Goal: Information Seeking & Learning: Find contact information

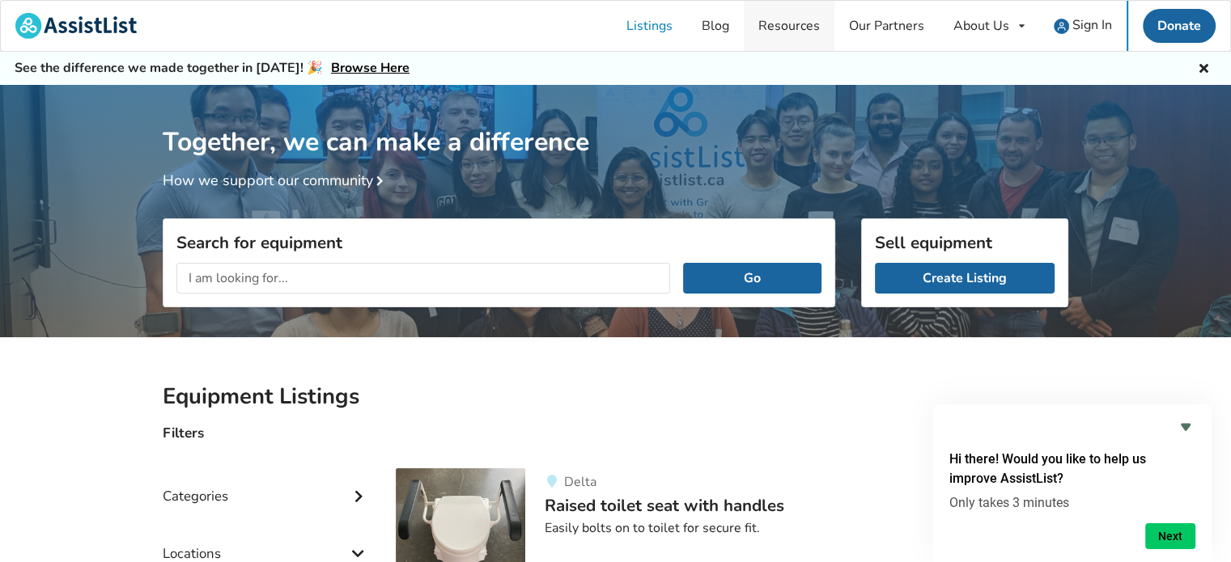
click at [779, 28] on link "Resources" at bounding box center [789, 26] width 91 height 50
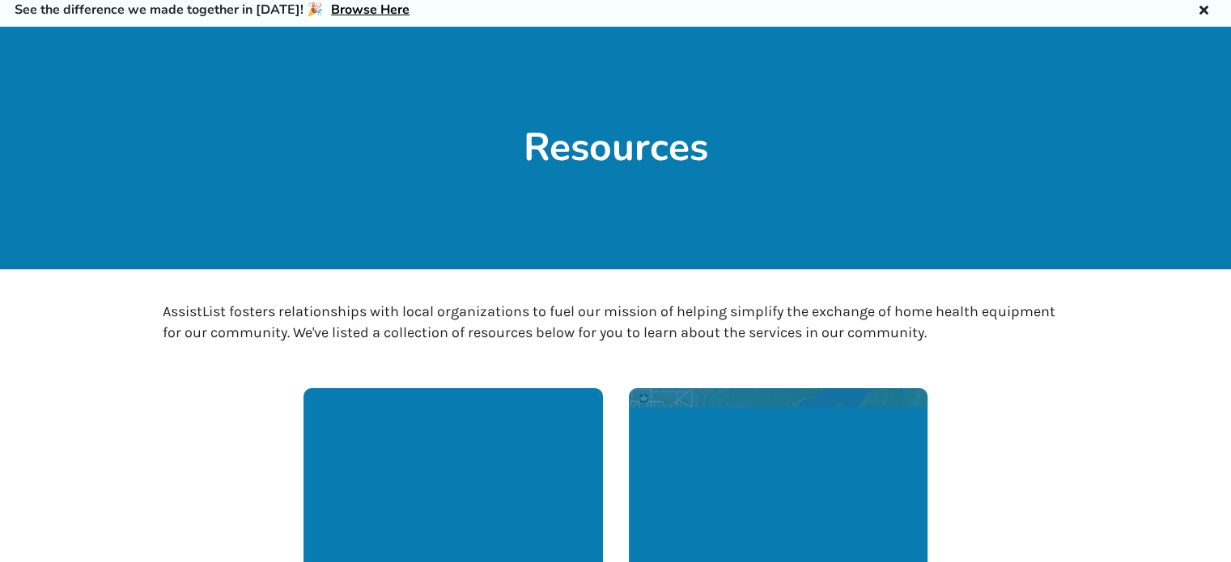
scroll to position [42, 0]
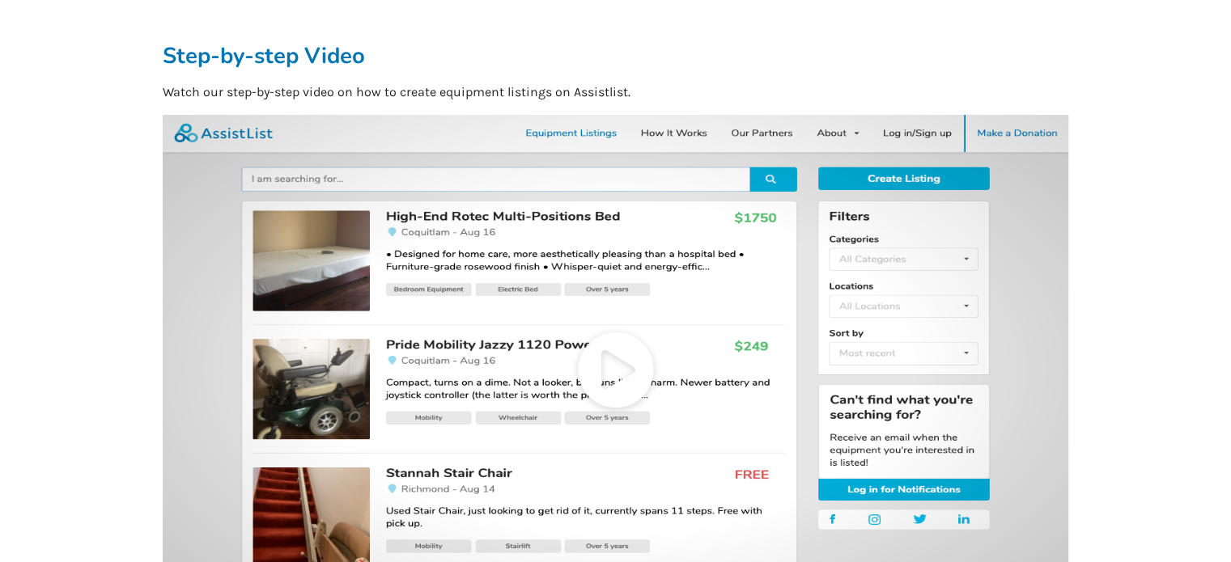
scroll to position [68, 0]
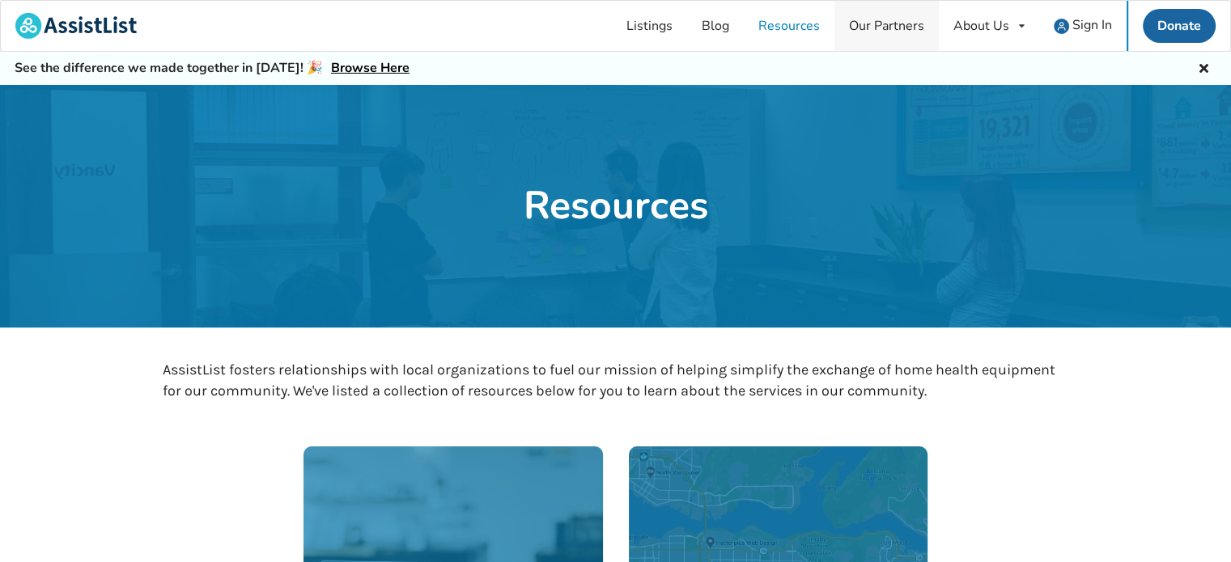
click at [851, 17] on link "Our Partners" at bounding box center [886, 26] width 104 height 50
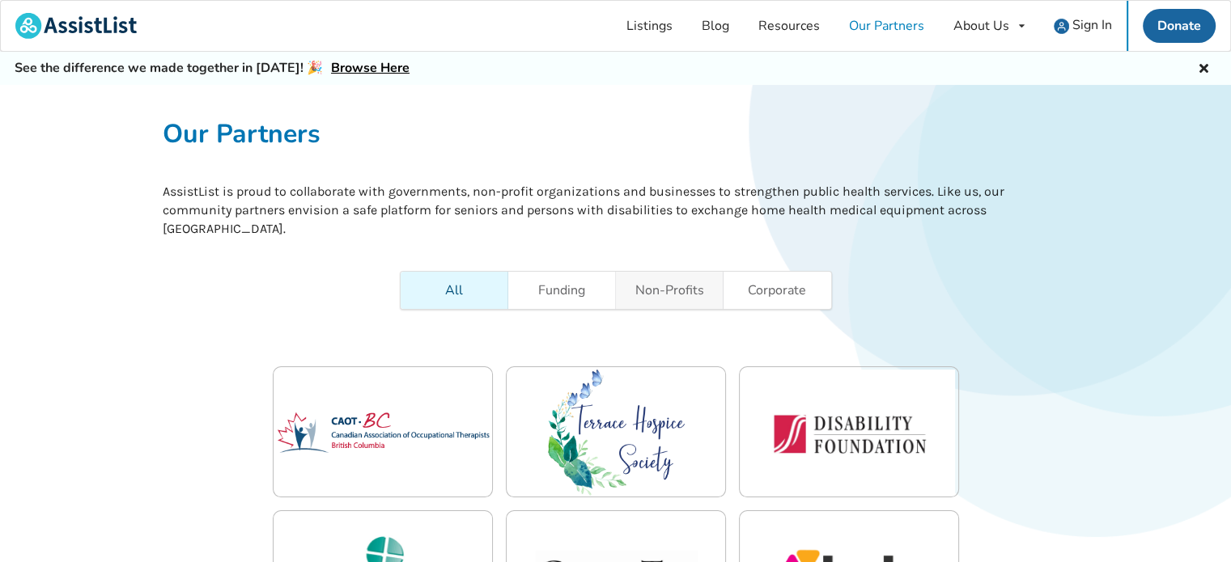
click at [670, 279] on link "Non-Profits" at bounding box center [670, 290] width 108 height 37
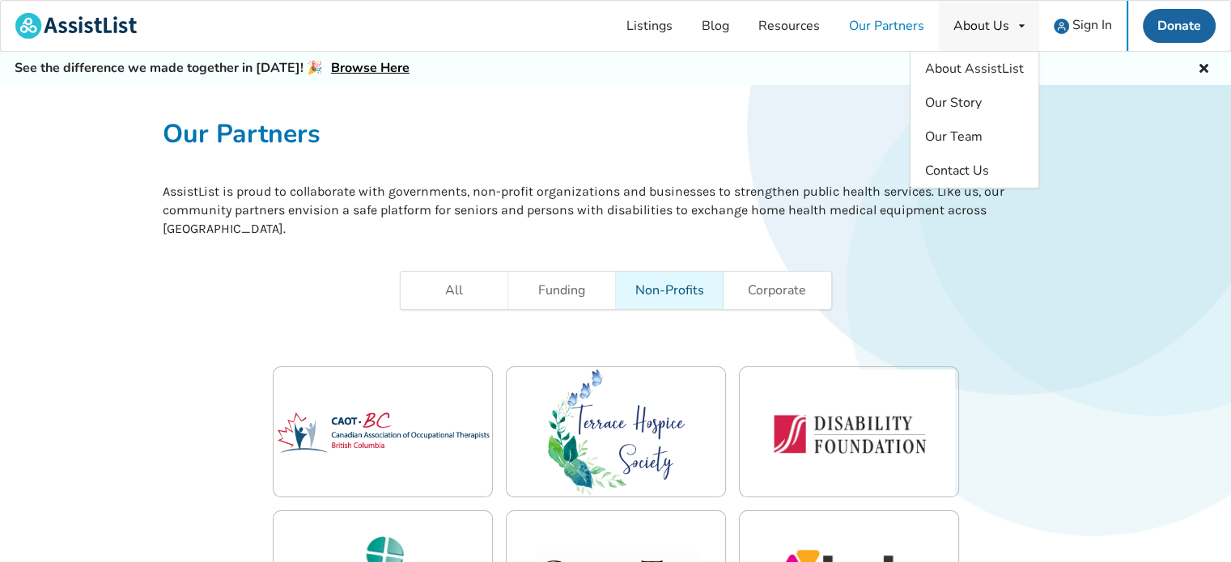
click at [963, 41] on div "About Us About AssistList Our Story Our Team Contact Us" at bounding box center [989, 26] width 100 height 50
click at [961, 62] on span "About AssistList" at bounding box center [974, 69] width 99 height 18
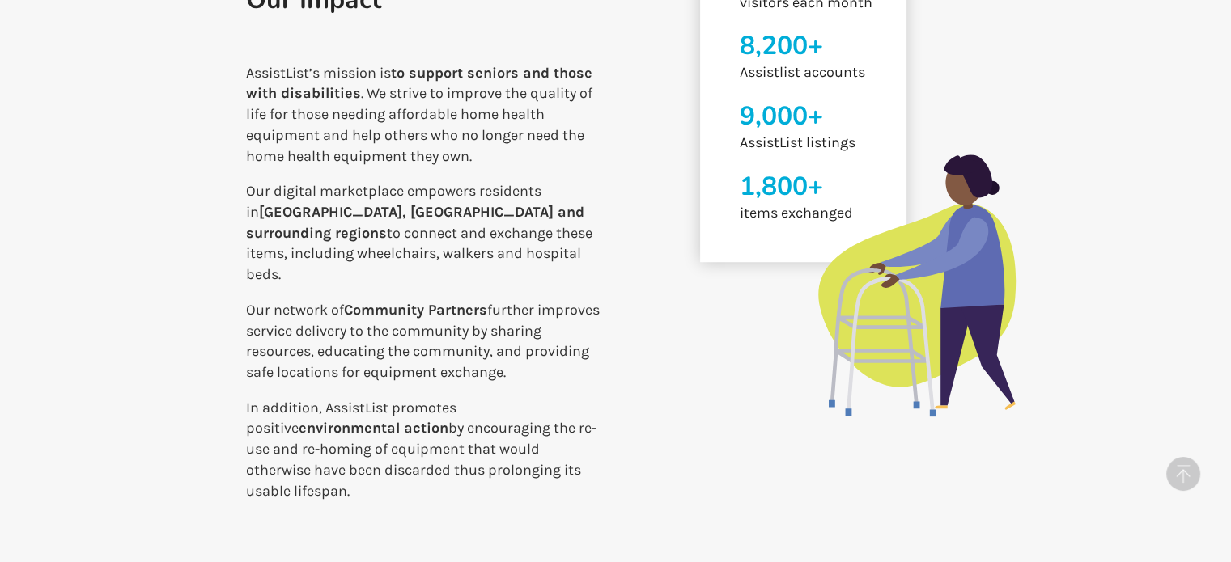
scroll to position [727, 0]
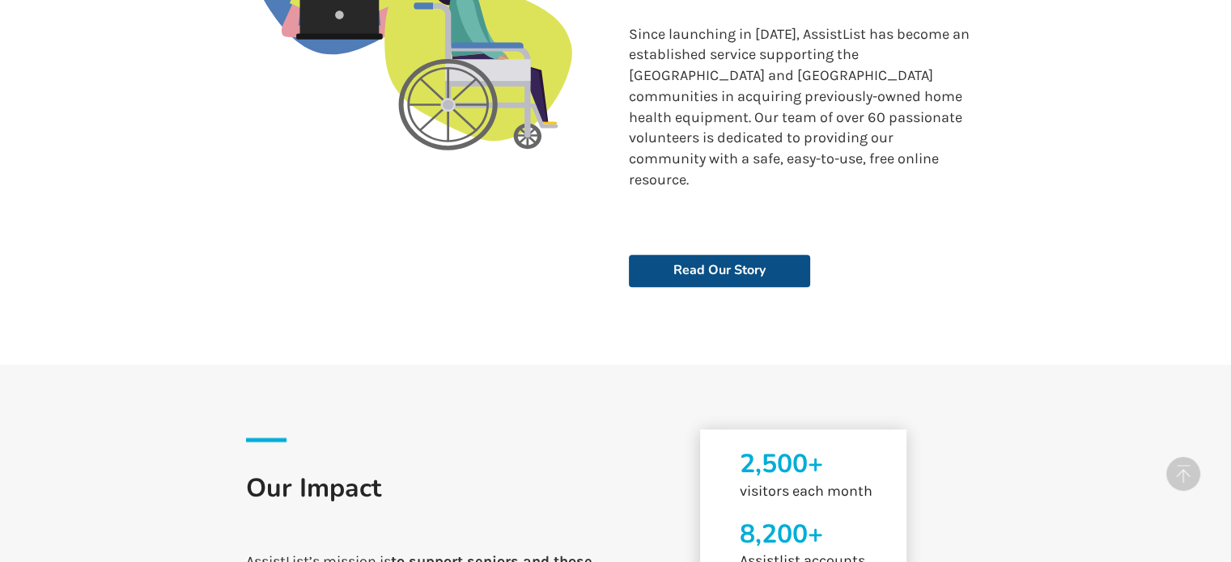
click at [792, 255] on link "Read Our Story" at bounding box center [719, 271] width 181 height 32
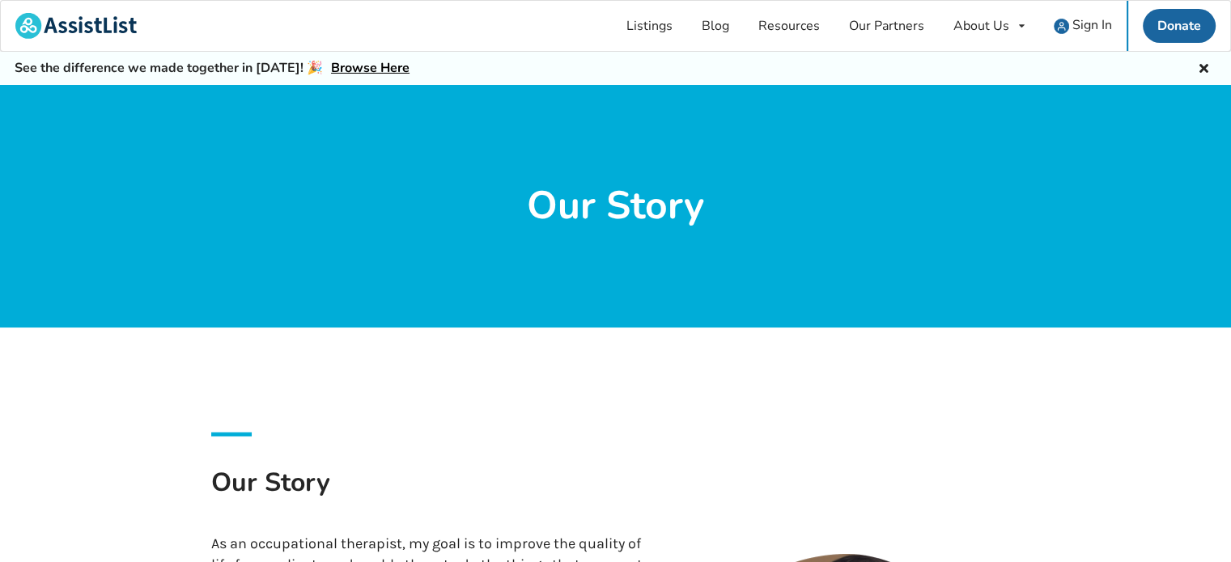
scroll to position [346, 0]
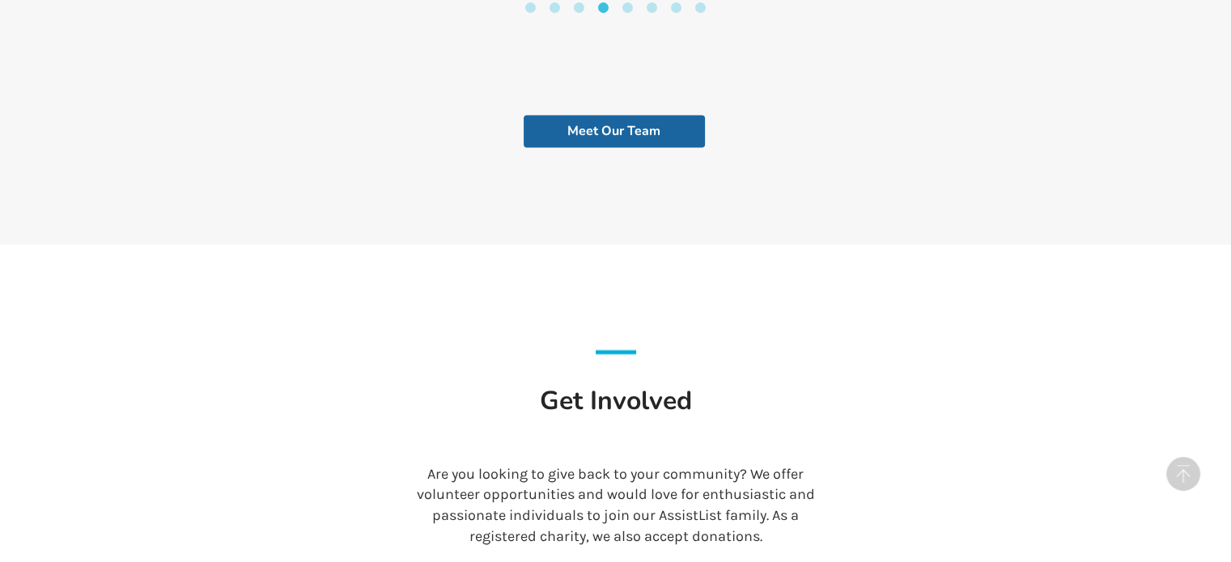
scroll to position [3232, 0]
click at [681, 115] on link "Meet Our Team" at bounding box center [614, 131] width 181 height 32
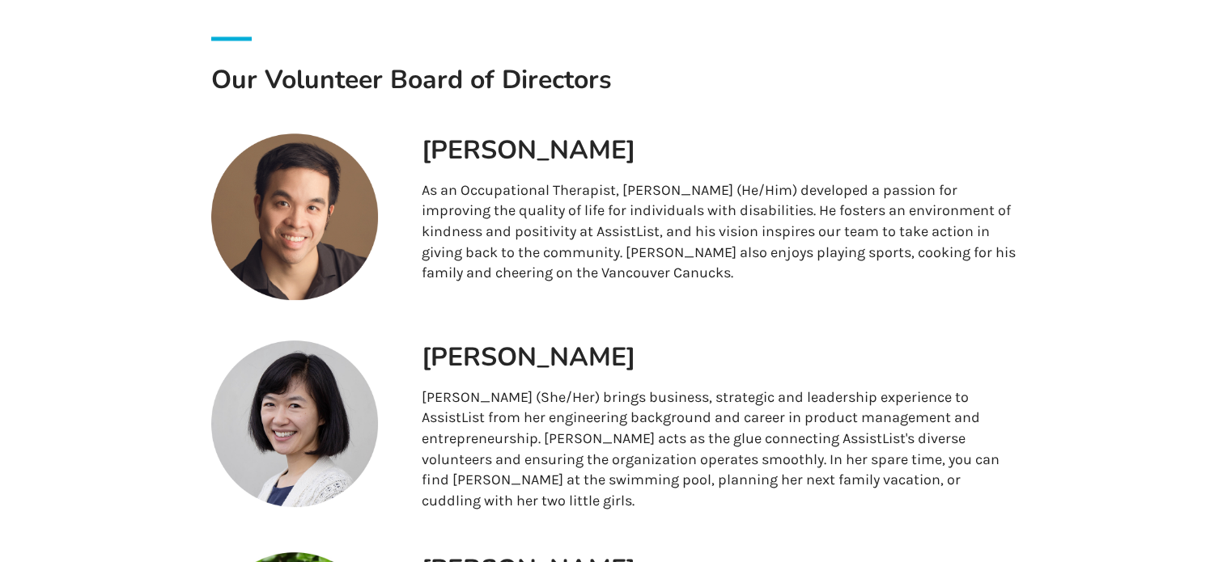
scroll to position [354, 0]
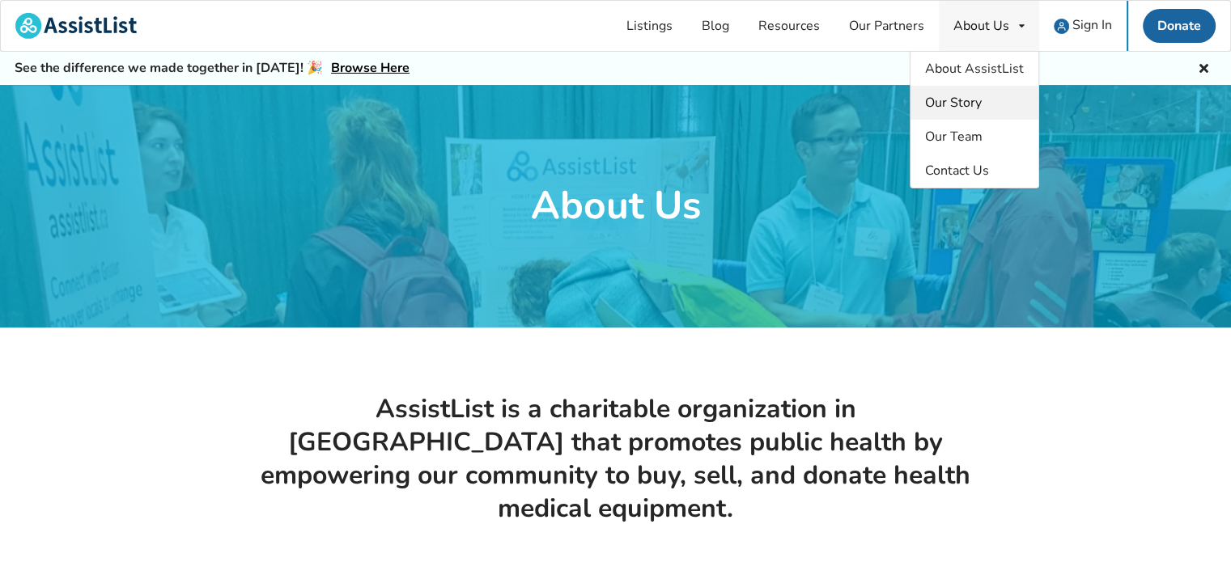
click at [974, 118] on link "Our Story" at bounding box center [974, 103] width 128 height 34
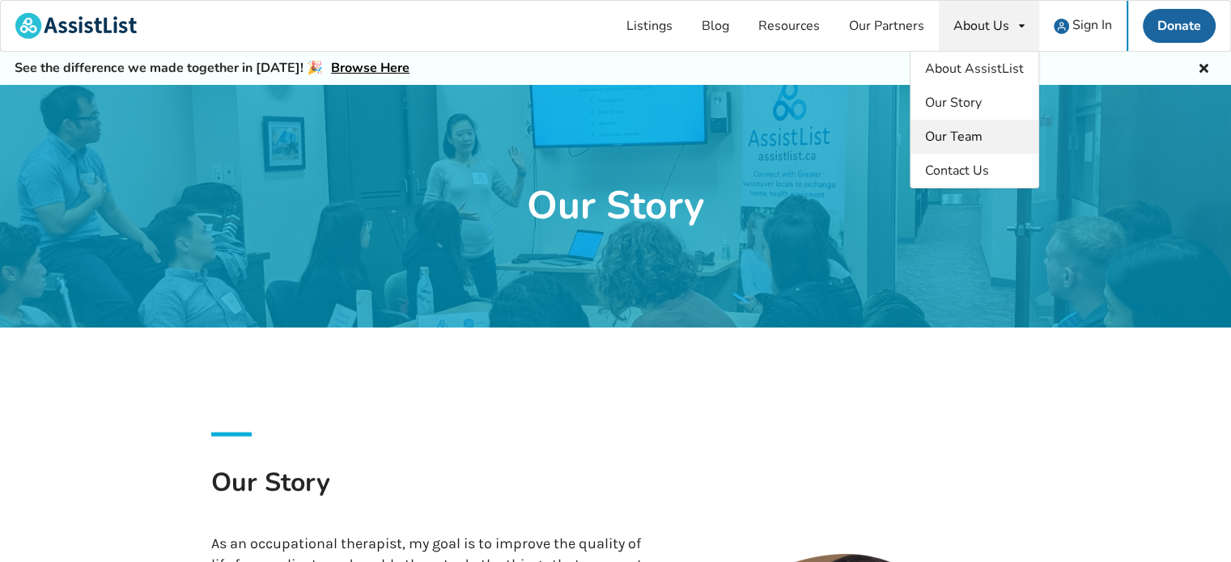
click at [937, 126] on link "Our Team" at bounding box center [974, 137] width 128 height 34
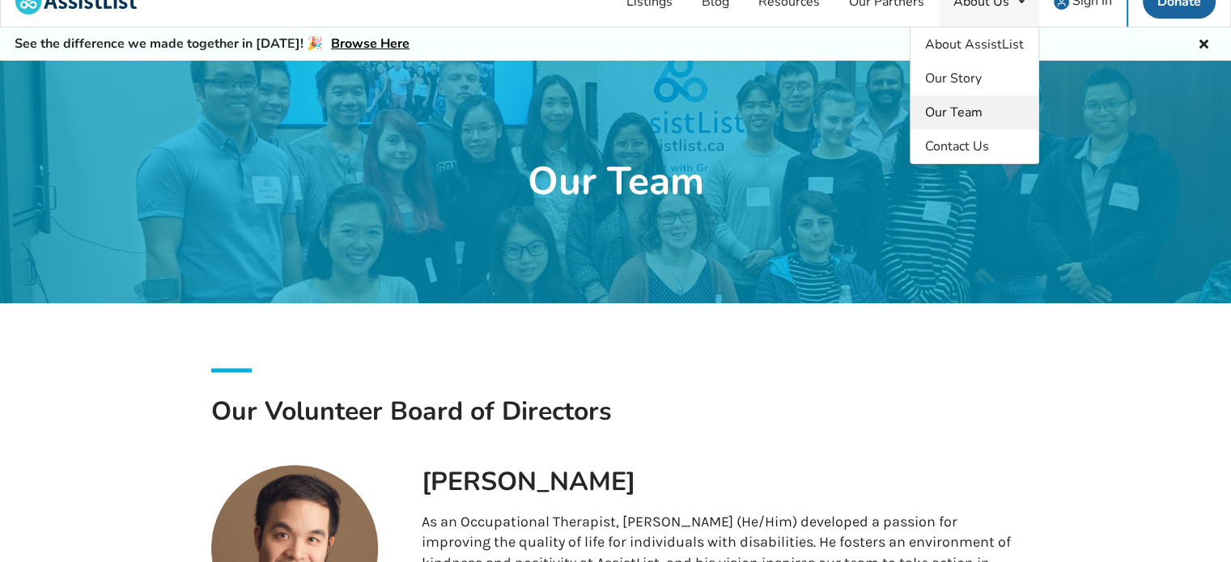
scroll to position [25, 0]
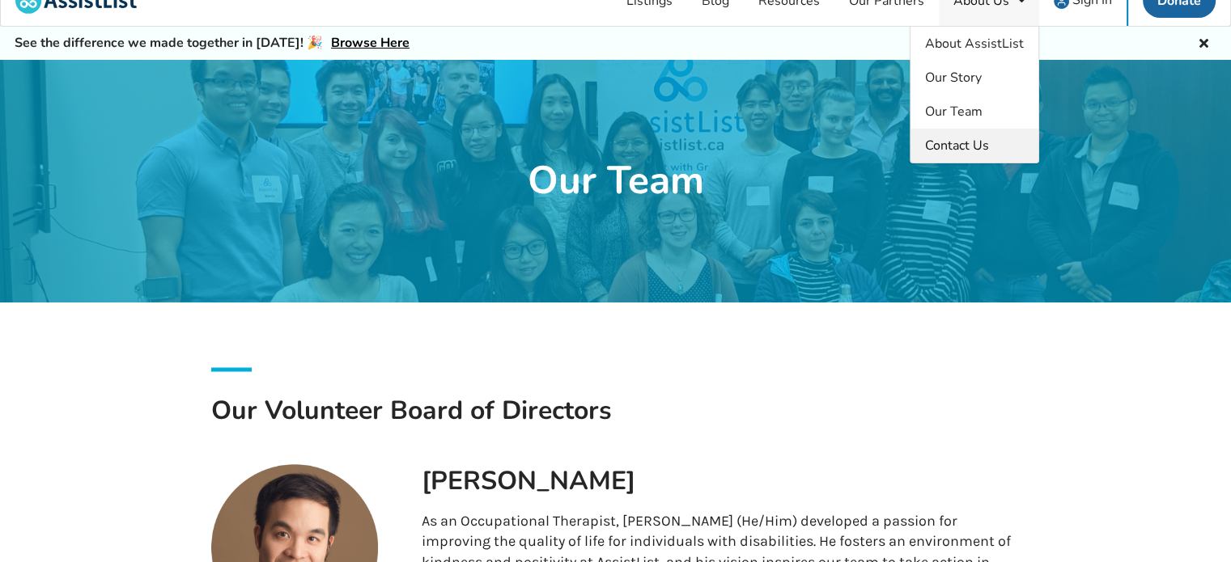
click at [938, 135] on link "Contact Us" at bounding box center [974, 146] width 128 height 34
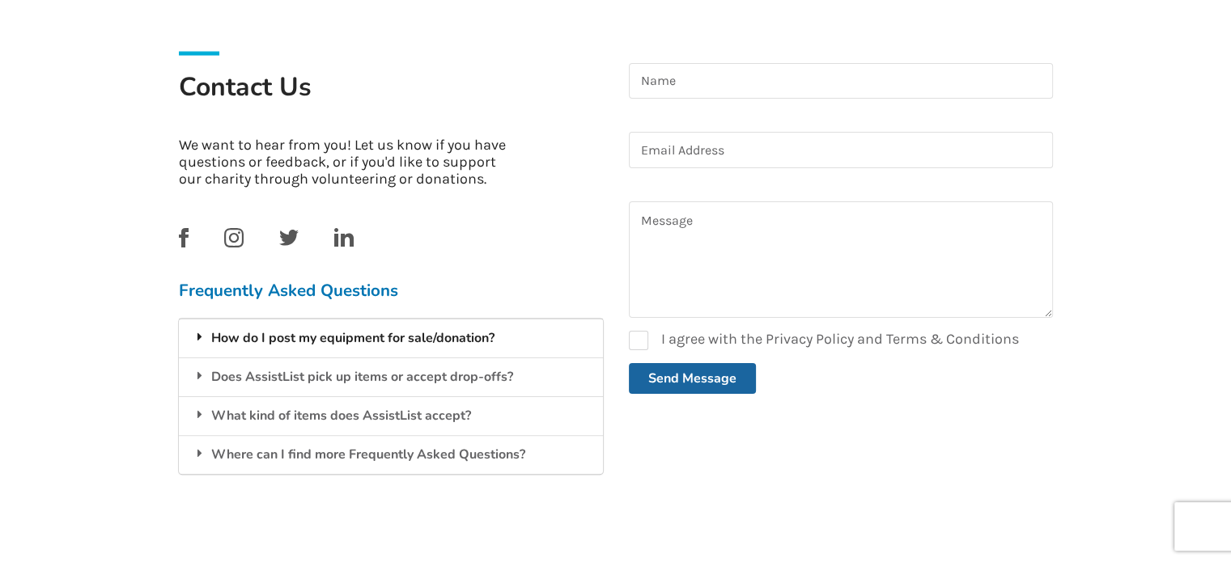
scroll to position [421, 0]
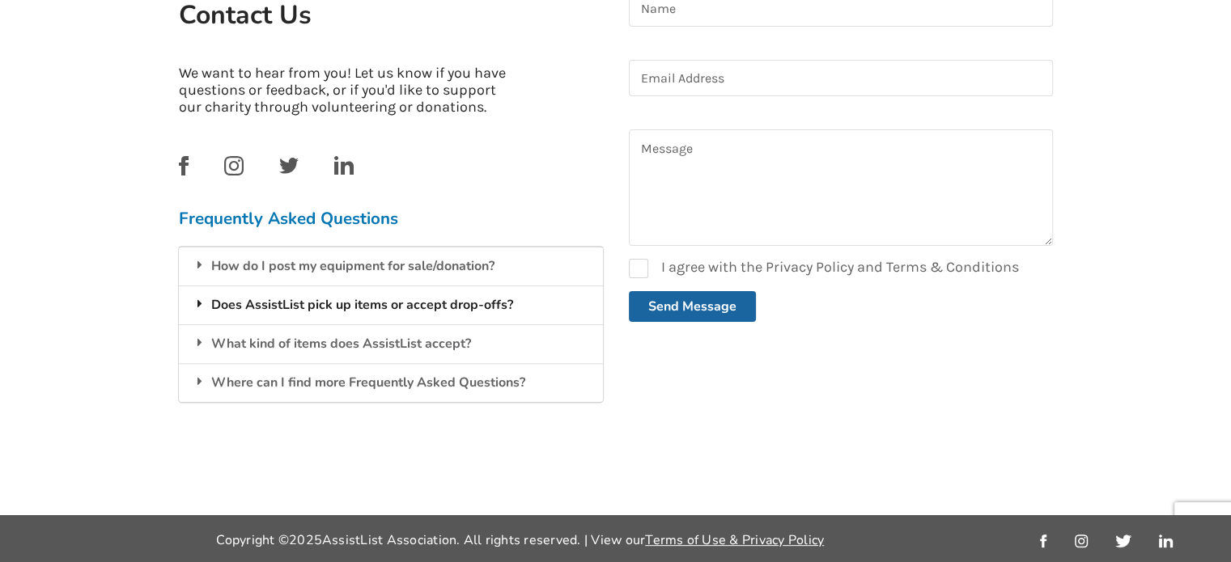
click at [521, 309] on div "Does AssistList pick up items or accept drop-offs?" at bounding box center [391, 305] width 424 height 39
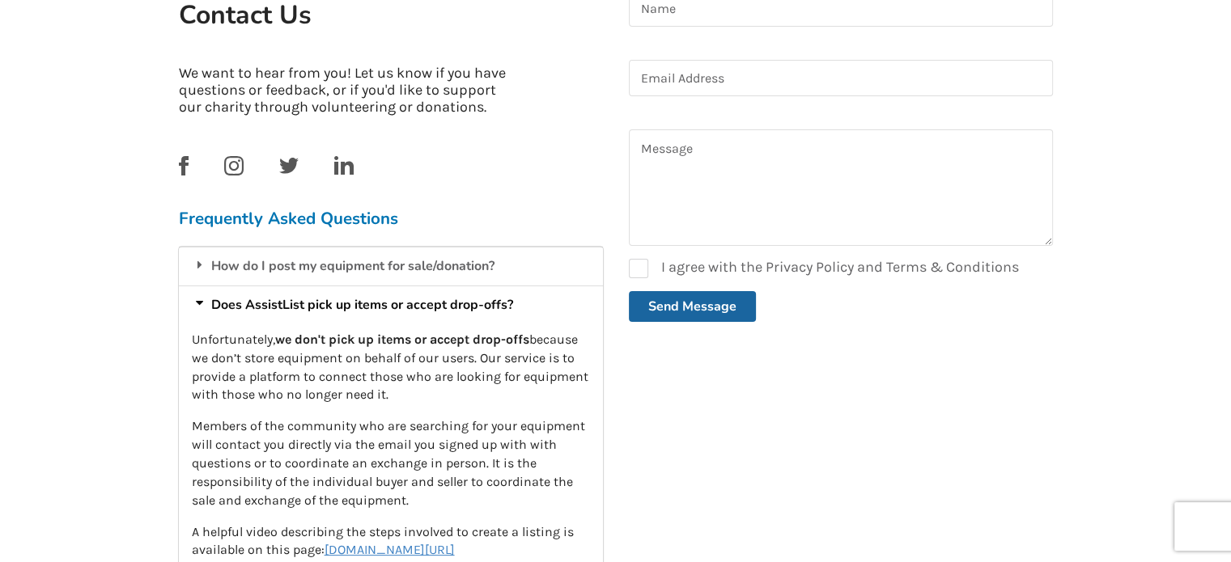
click at [521, 309] on div "Does AssistList pick up items or accept drop-offs?" at bounding box center [391, 305] width 424 height 39
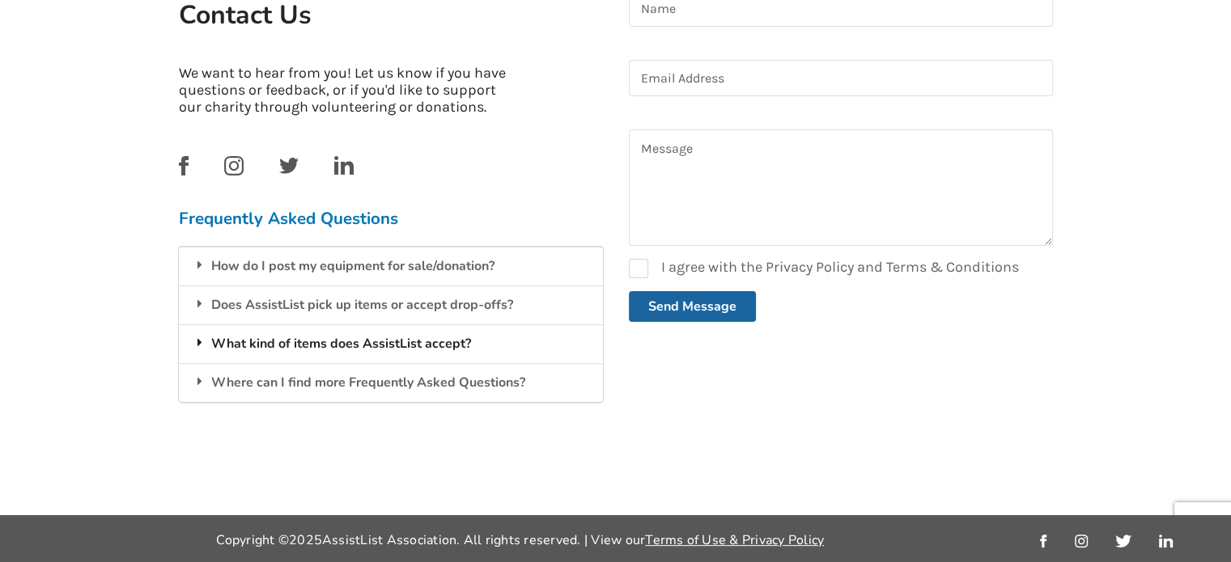
click at [515, 333] on div "What kind of items does AssistList accept?" at bounding box center [391, 344] width 424 height 39
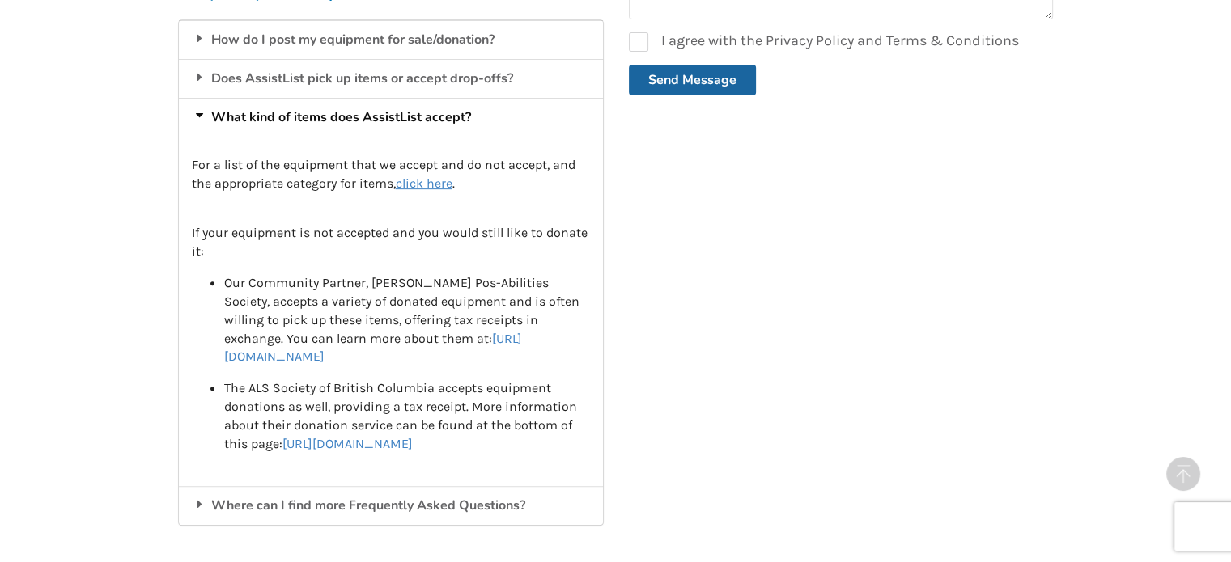
scroll to position [649, 0]
click at [435, 330] on link "[URL][DOMAIN_NAME]" at bounding box center [373, 346] width 298 height 34
click at [410, 183] on u "click here" at bounding box center [424, 181] width 57 height 15
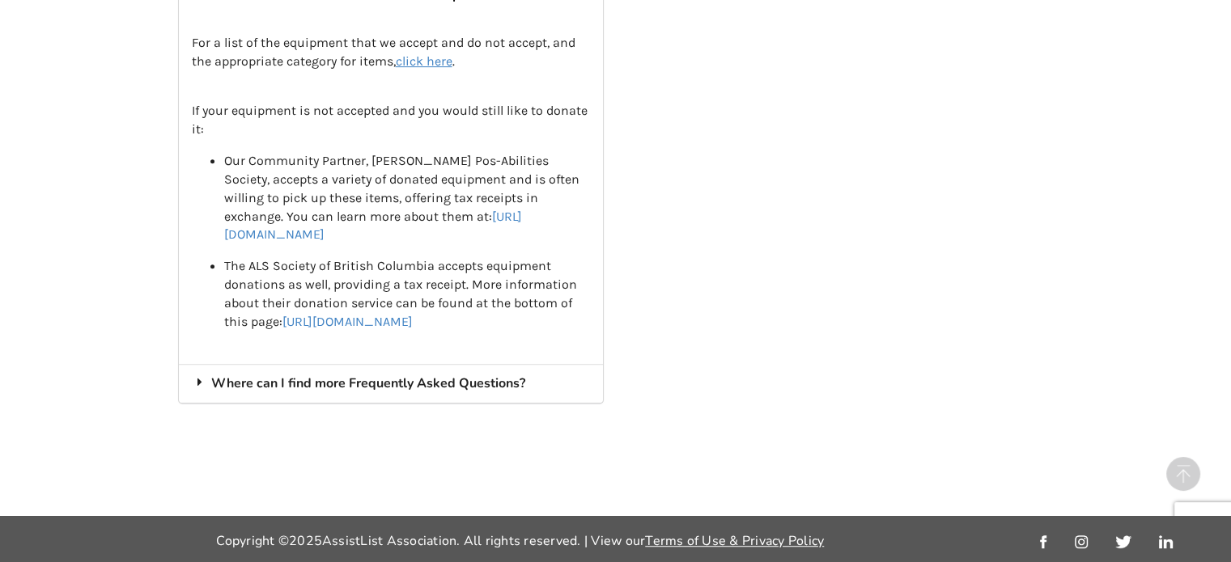
click at [414, 381] on div "Where can I find more Frequently Asked Questions?" at bounding box center [391, 383] width 424 height 39
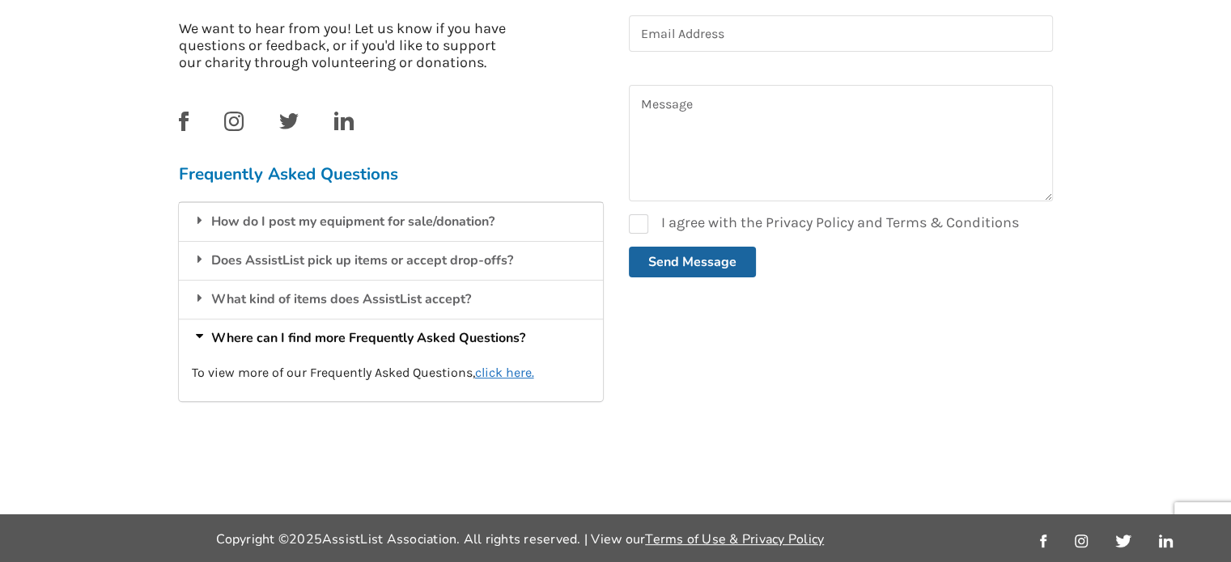
click at [484, 374] on u "click here." at bounding box center [504, 372] width 59 height 15
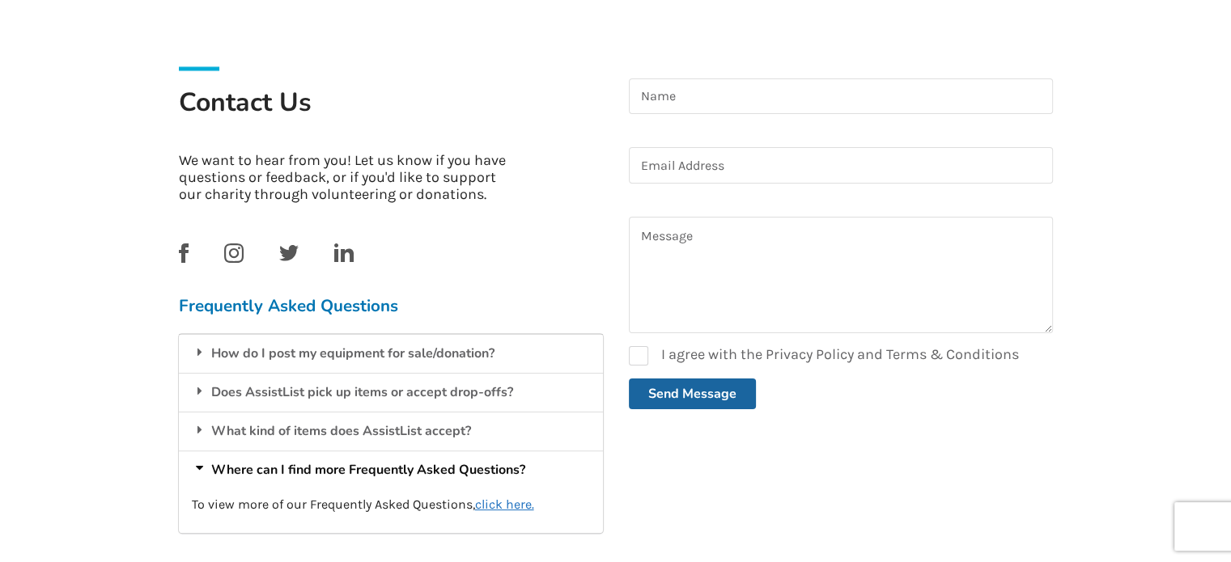
scroll to position [335, 0]
click at [185, 254] on img at bounding box center [184, 251] width 10 height 19
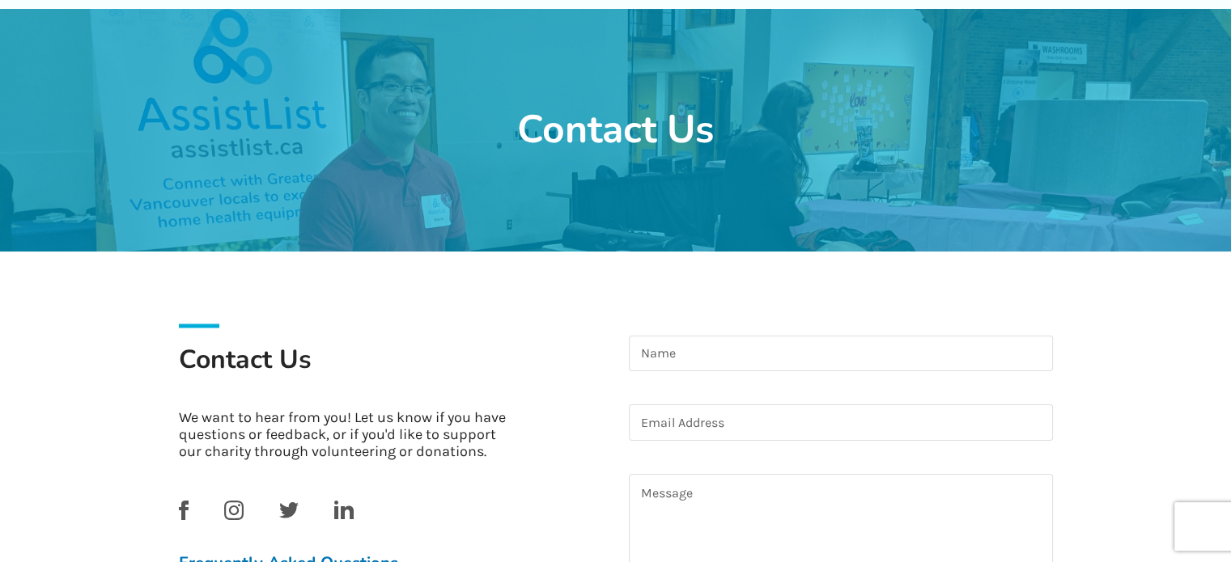
scroll to position [0, 0]
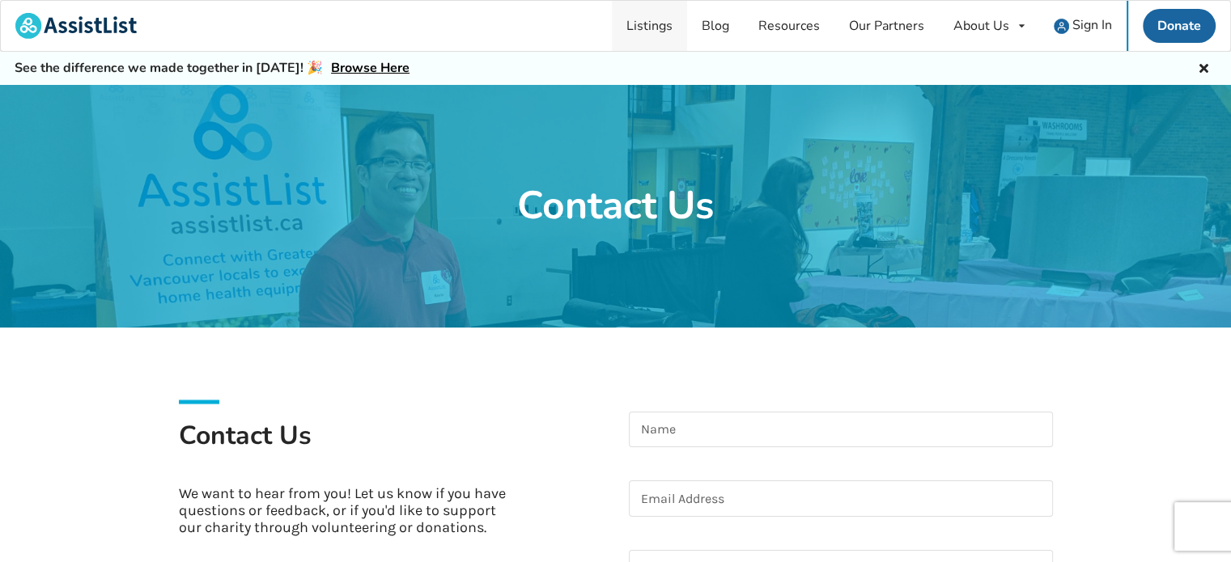
click at [647, 16] on link "Listings" at bounding box center [649, 26] width 75 height 50
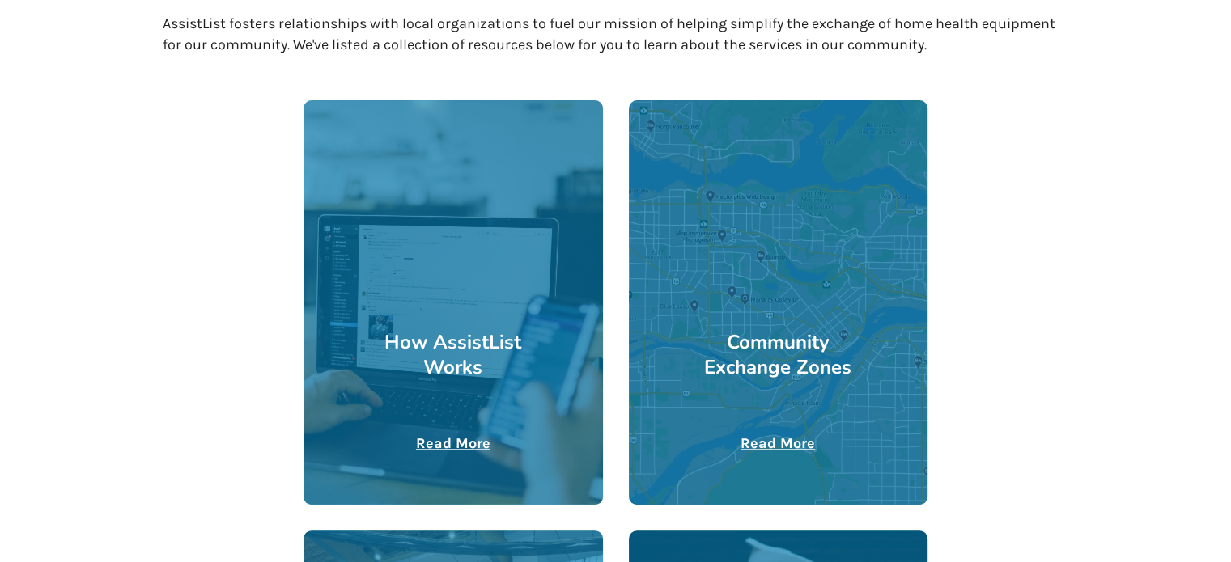
scroll to position [348, 0]
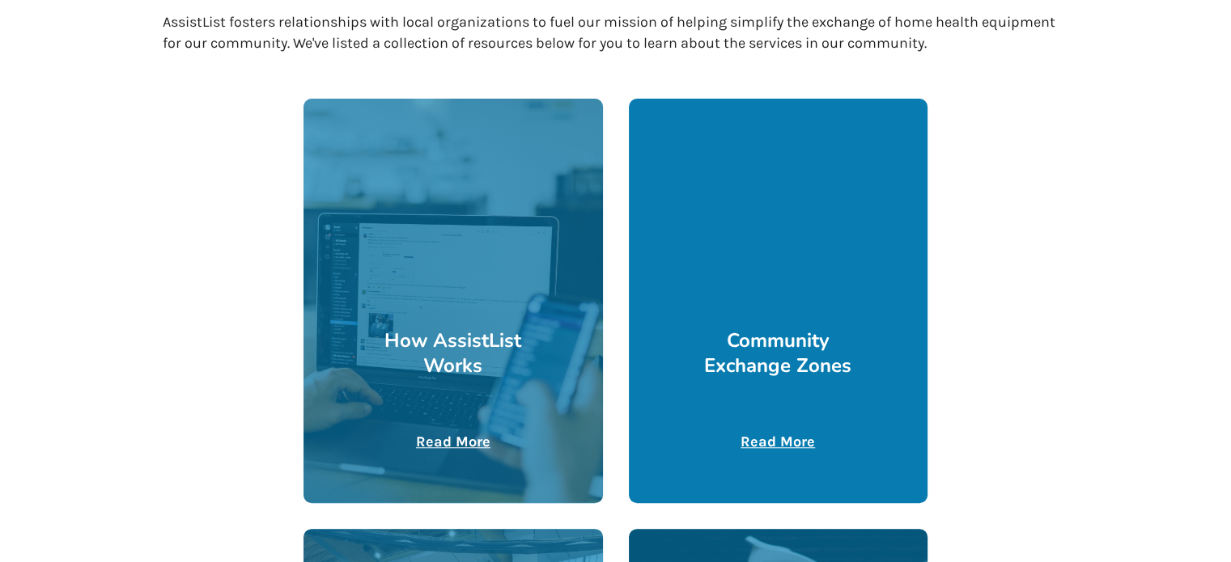
click at [749, 274] on div at bounding box center [778, 301] width 299 height 405
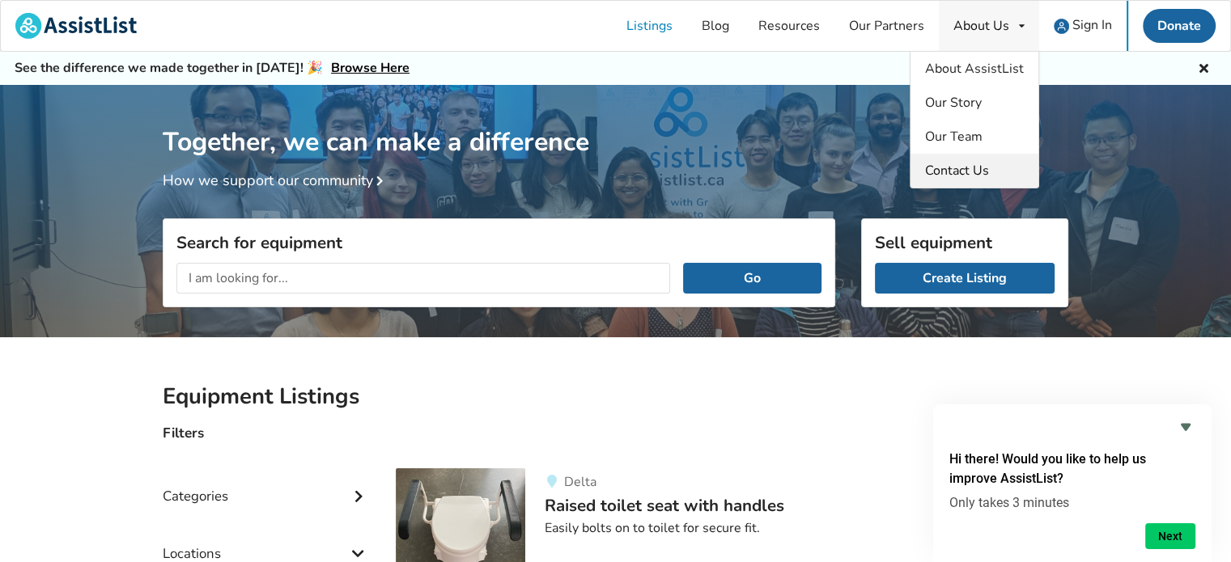
click at [961, 165] on span "Contact Us" at bounding box center [957, 171] width 64 height 18
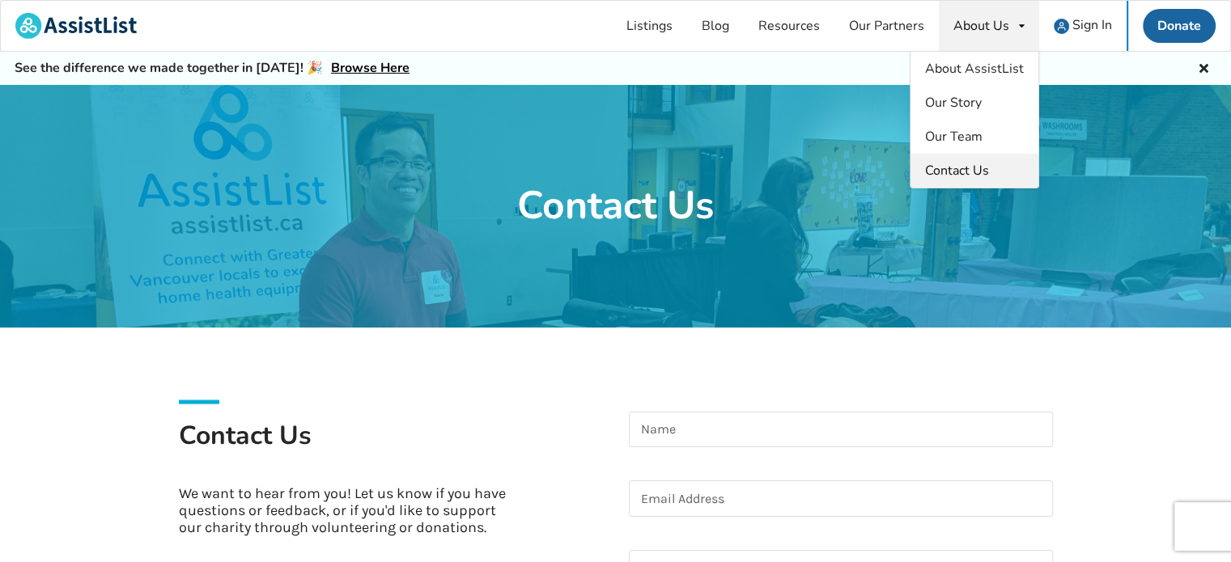
scroll to position [421, 0]
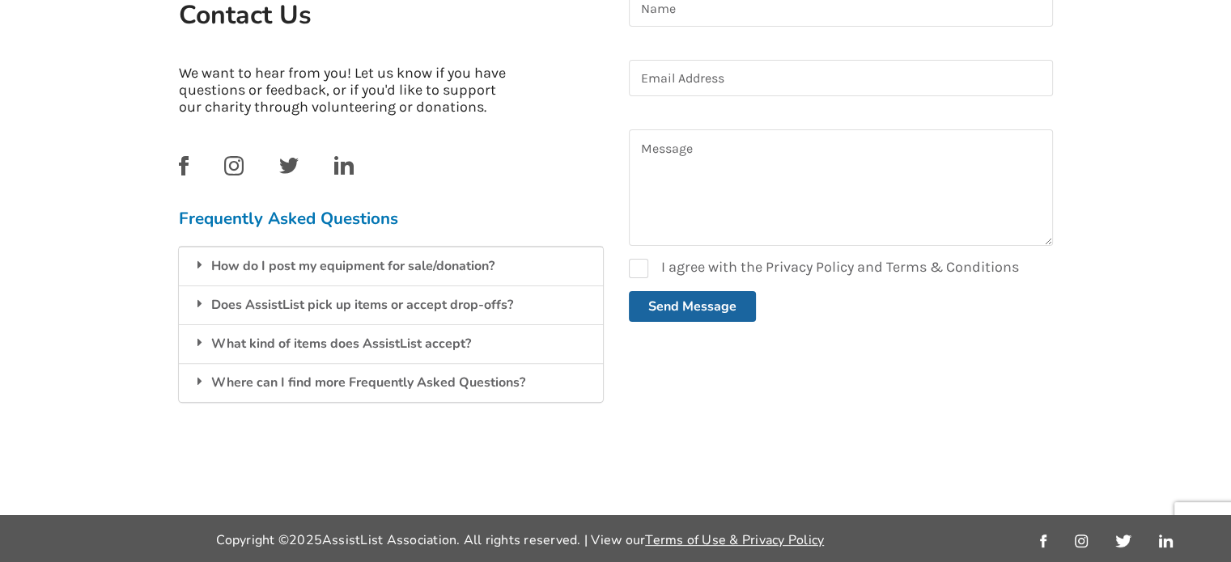
click at [353, 164] on img at bounding box center [343, 165] width 19 height 19
click at [642, 219] on textarea at bounding box center [841, 187] width 424 height 117
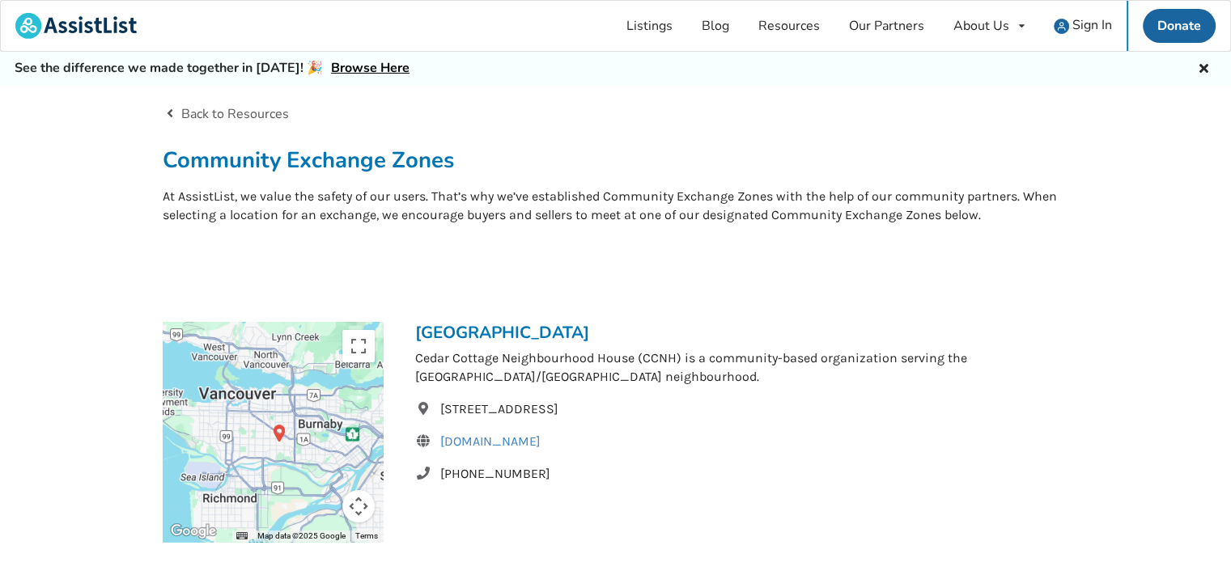
click at [728, 190] on p "At AssistList, we value the safety of our users. That’s why we’ve established C…" at bounding box center [616, 206] width 906 height 37
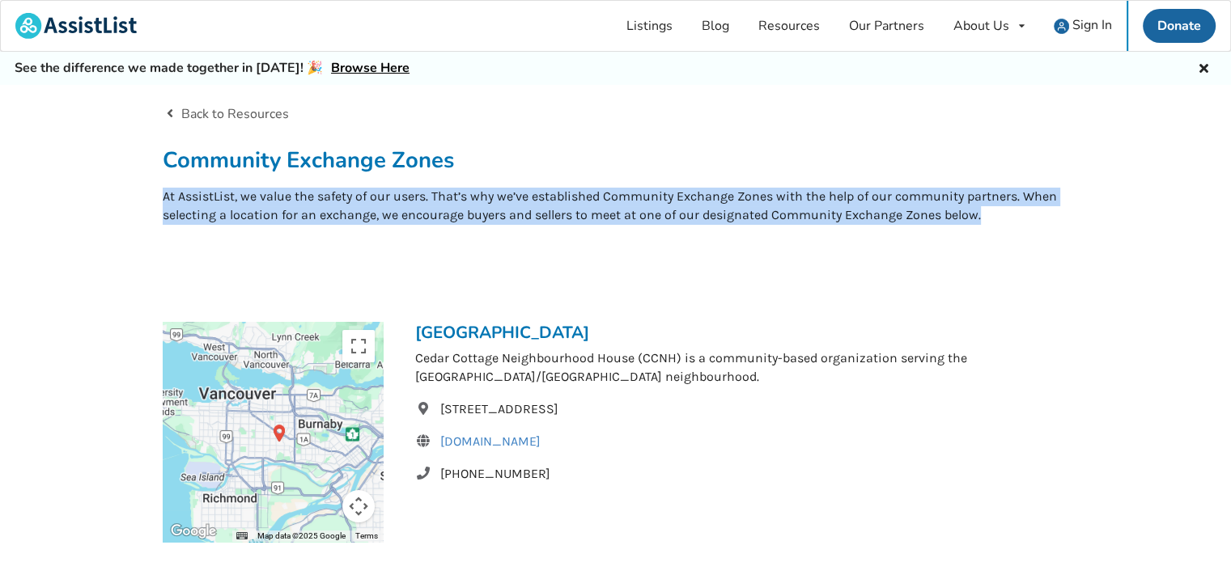
click at [728, 190] on p "At AssistList, we value the safety of our users. That’s why we’ve established C…" at bounding box center [616, 206] width 906 height 37
